Goal: Task Accomplishment & Management: Manage account settings

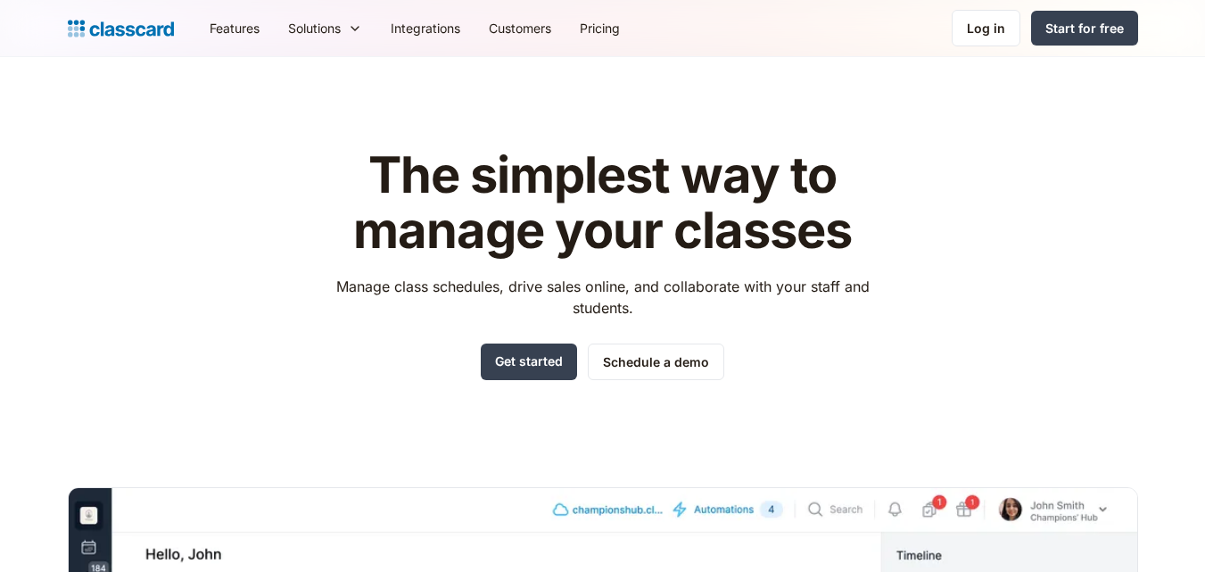
click at [945, 9] on nav "Features Resources Blog The latest industry news, updates and info. Customer st…" at bounding box center [666, 28] width 942 height 40
click at [967, 22] on link "Log in" at bounding box center [985, 28] width 69 height 37
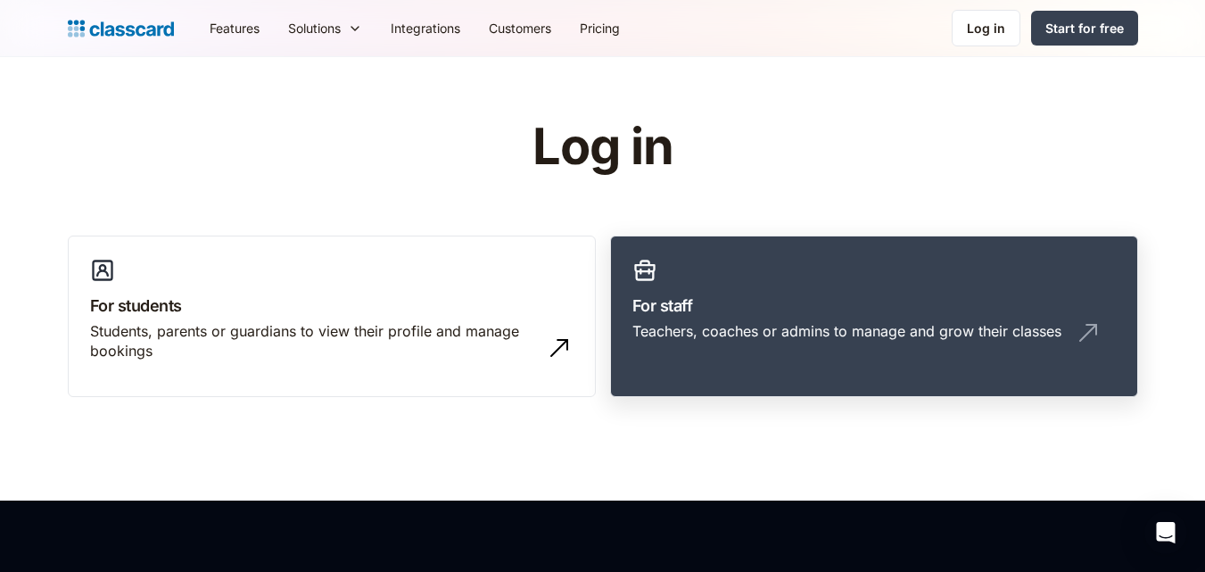
click at [761, 294] on h3 "For staff" at bounding box center [873, 305] width 483 height 24
